Goal: Information Seeking & Learning: Check status

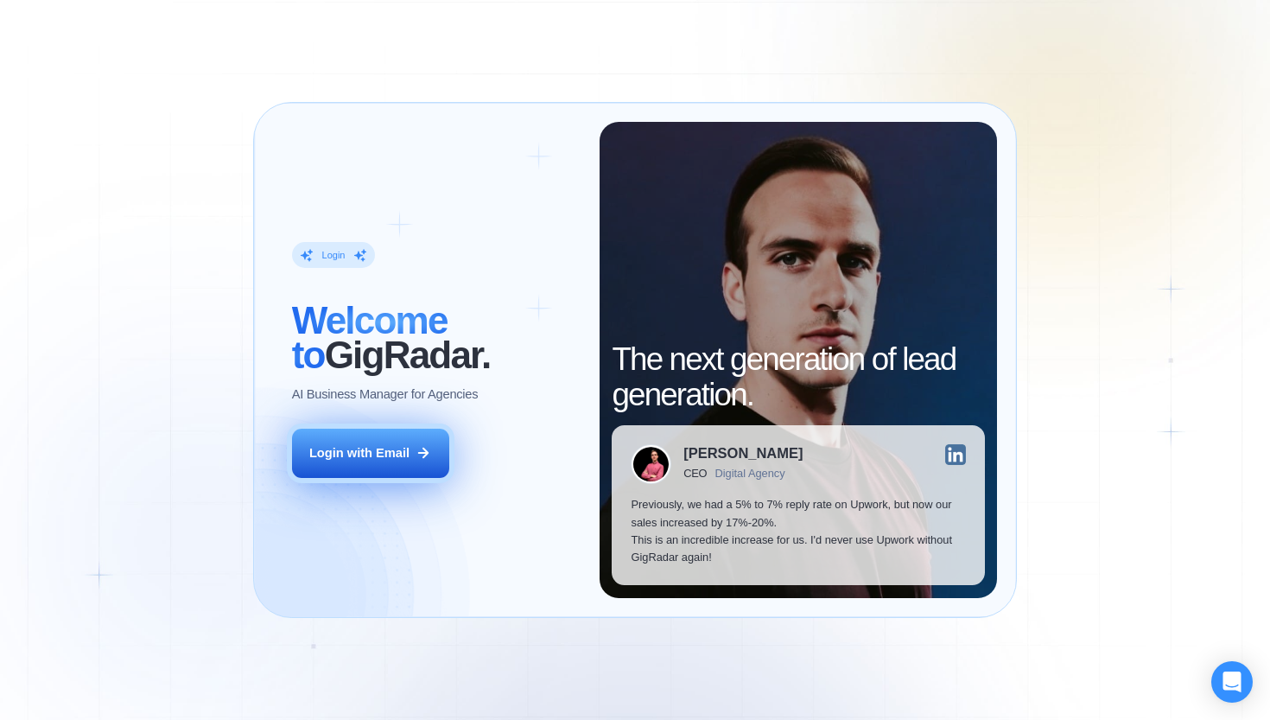
click at [415, 451] on button "Login with Email" at bounding box center [370, 452] width 157 height 49
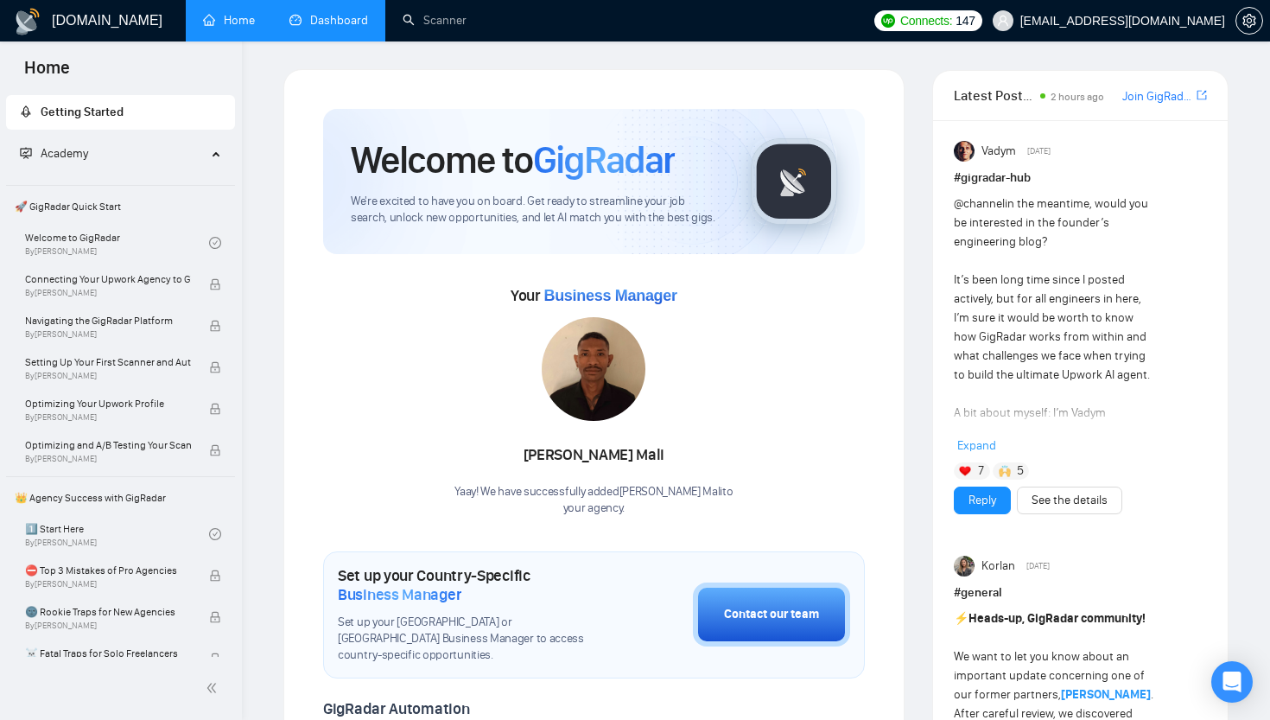
click at [309, 26] on link "Dashboard" at bounding box center [328, 20] width 79 height 15
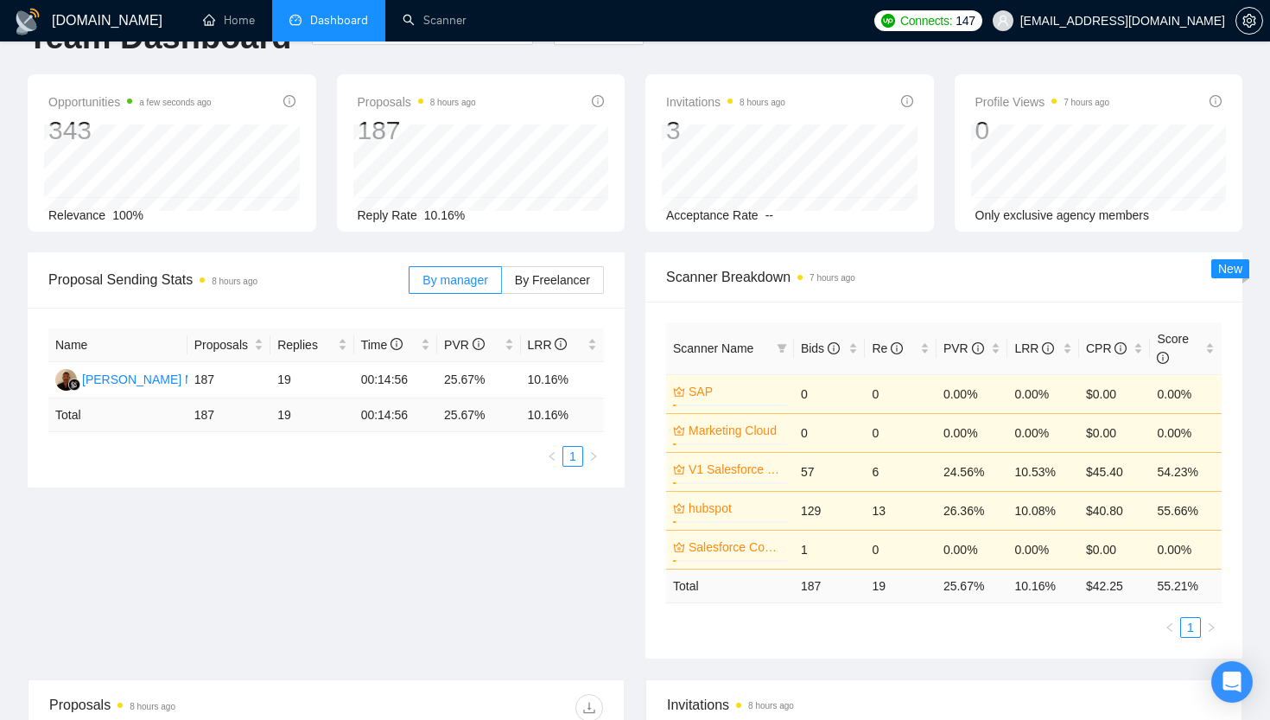
scroll to position [44, 0]
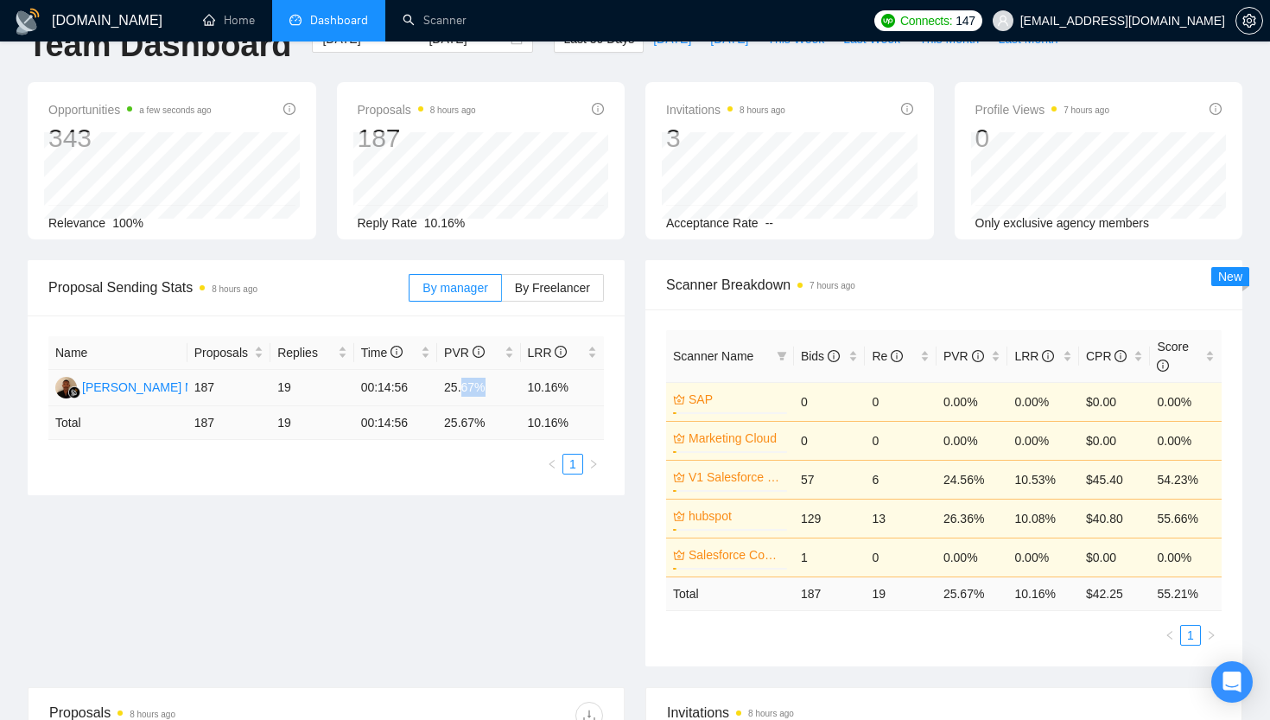
drag, startPoint x: 485, startPoint y: 387, endPoint x: 451, endPoint y: 387, distance: 34.6
click at [457, 387] on td "25.67%" at bounding box center [478, 388] width 83 height 36
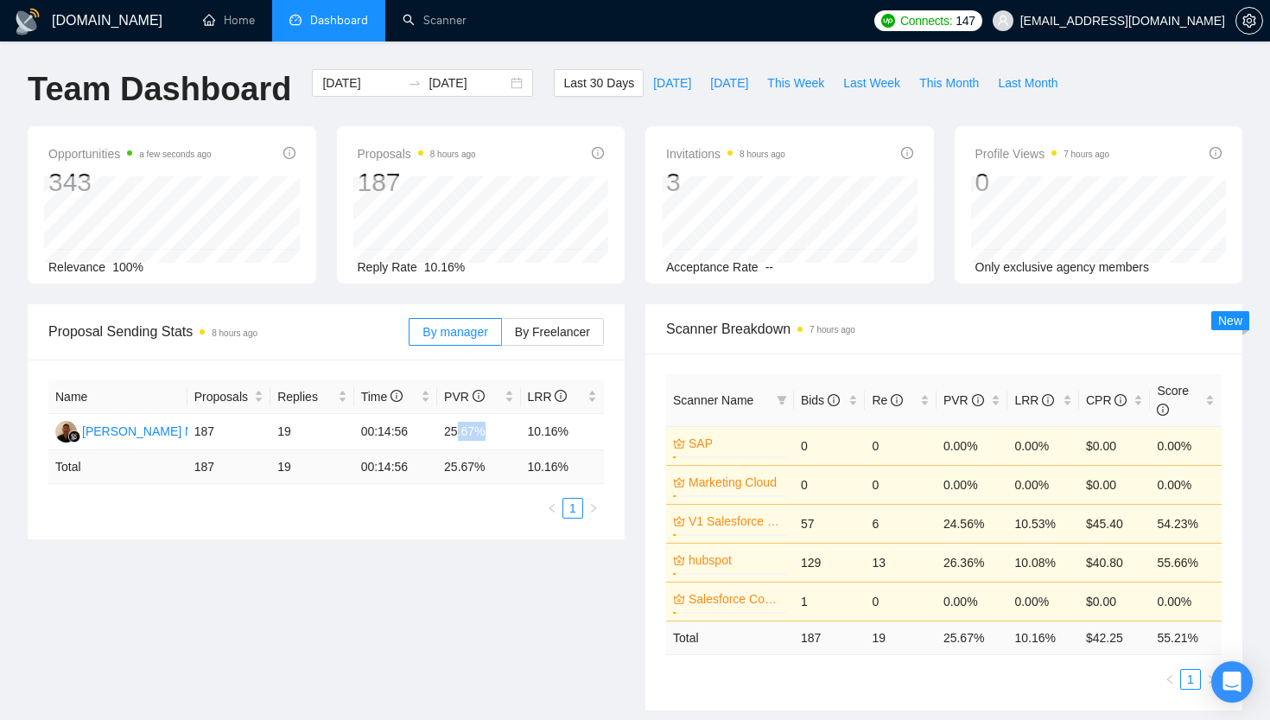
scroll to position [0, 0]
click at [1030, 92] on button "Last Month" at bounding box center [1027, 83] width 79 height 28
type input "[DATE]"
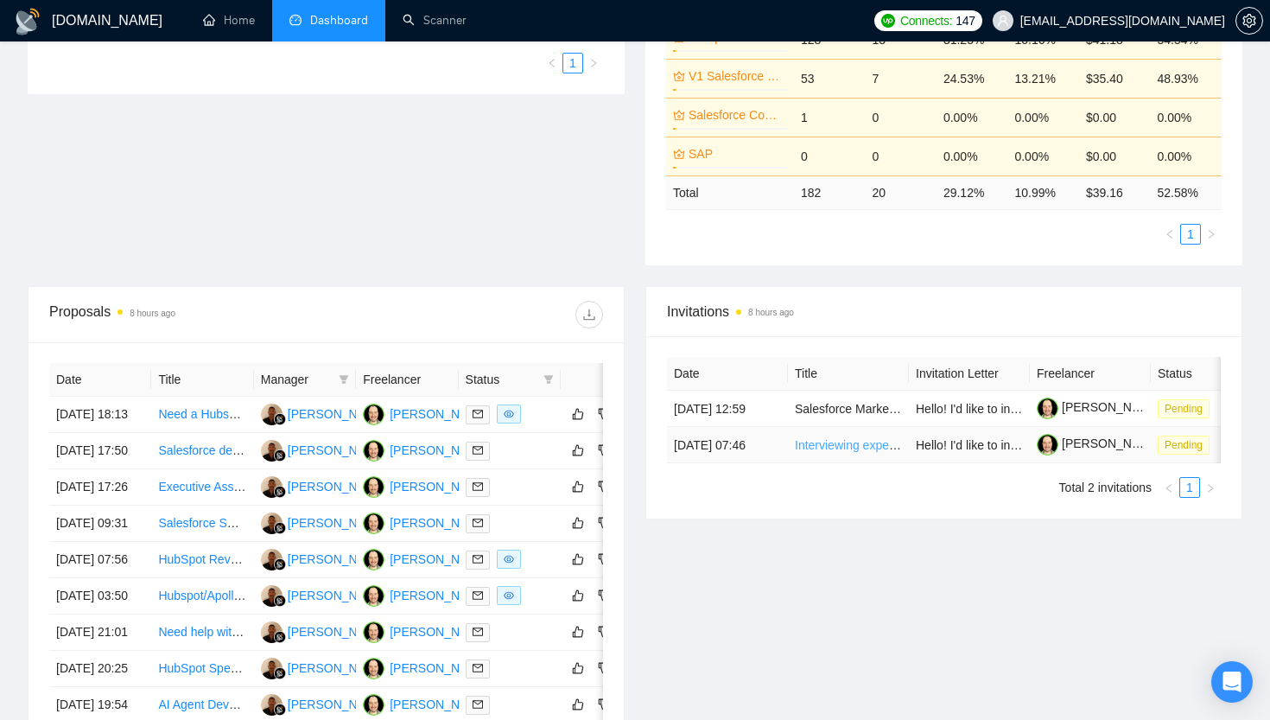
click at [859, 452] on link "Interviewing experts for our business success platform" at bounding box center [940, 445] width 291 height 14
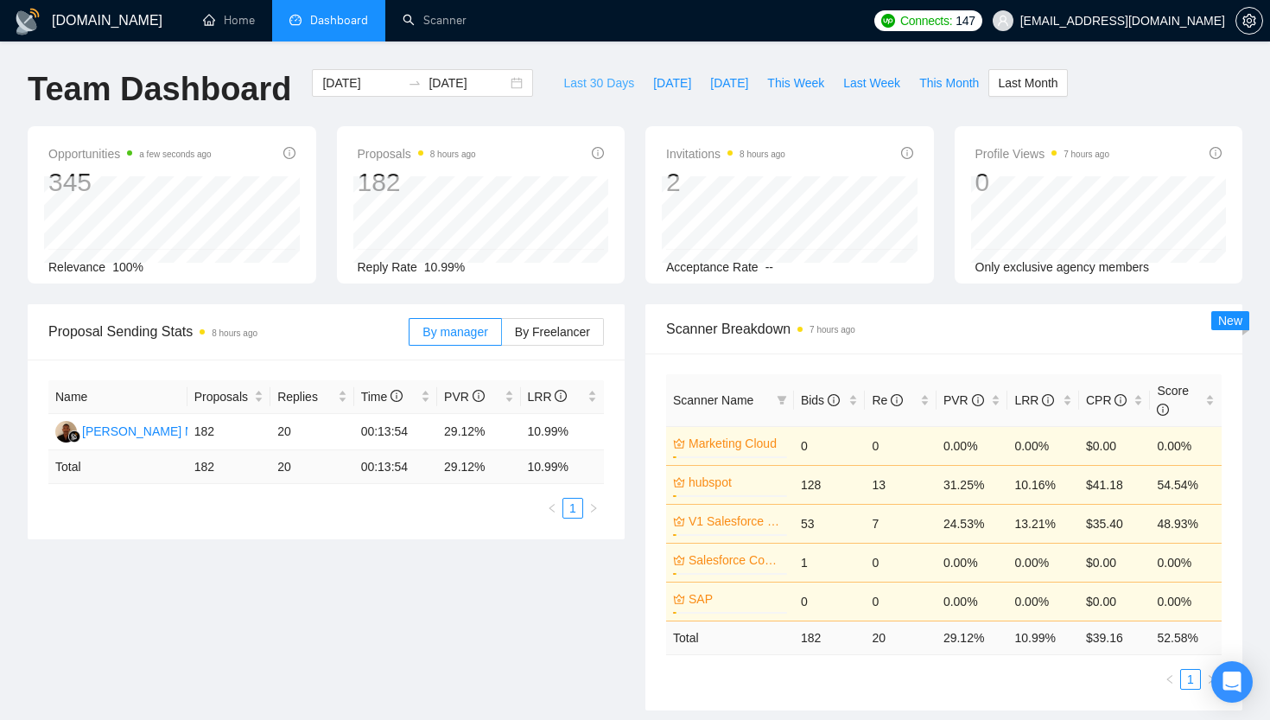
click at [585, 81] on span "Last 30 Days" at bounding box center [598, 82] width 71 height 19
type input "[DATE]"
